Goal: Task Accomplishment & Management: Use online tool/utility

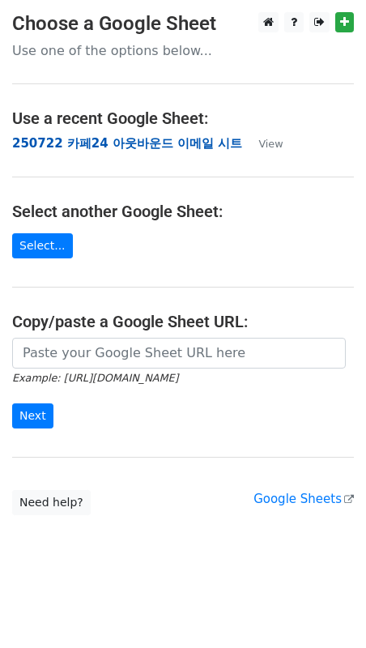
click at [139, 149] on strong "250722 카페24 아웃바운드 이메일 시트" at bounding box center [127, 143] width 230 height 15
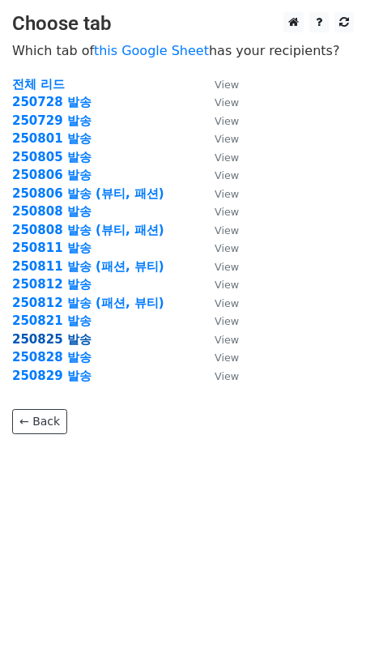
click at [66, 342] on strong "250825 발송" at bounding box center [51, 339] width 79 height 15
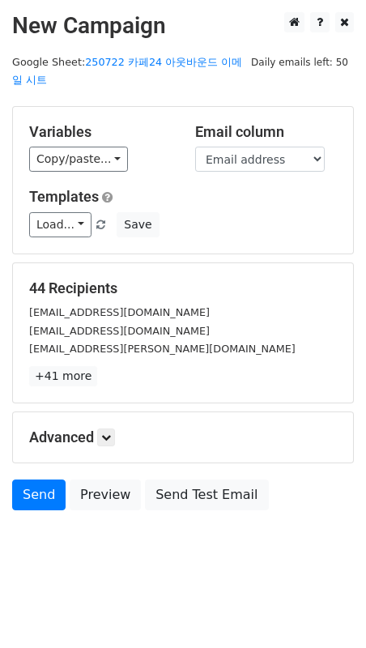
drag, startPoint x: 218, startPoint y: 330, endPoint x: 191, endPoint y: 364, distance: 43.3
click at [214, 340] on div "kakkum2535@daum.net" at bounding box center [183, 349] width 332 height 19
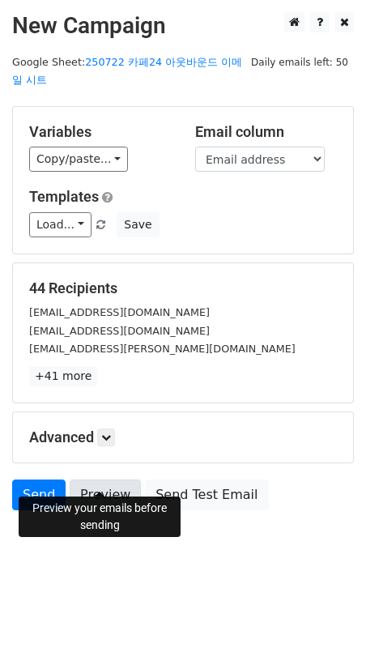
click at [109, 481] on link "Preview" at bounding box center [105, 495] width 71 height 31
click at [139, 343] on small "kakkum2535@daum.net" at bounding box center [162, 349] width 267 height 12
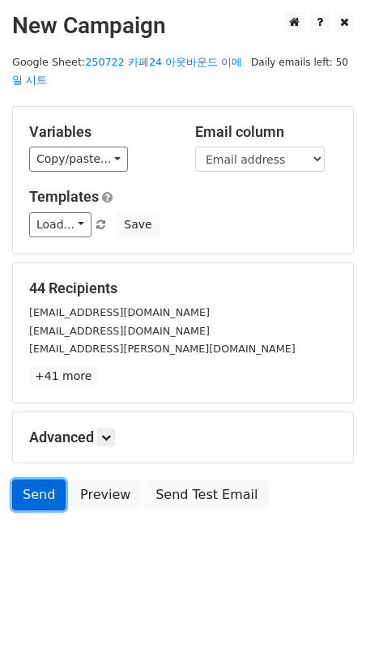
click at [37, 480] on link "Send" at bounding box center [38, 495] width 53 height 31
